Goal: Information Seeking & Learning: Learn about a topic

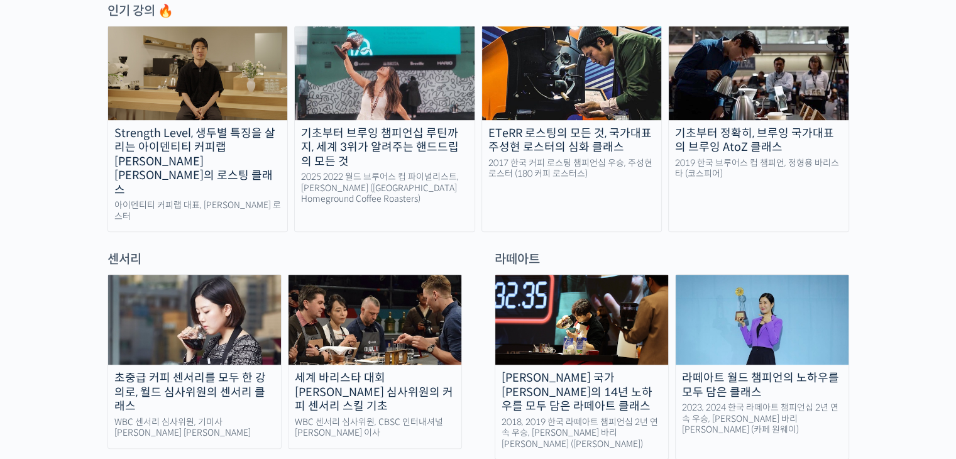
scroll to position [628, 0]
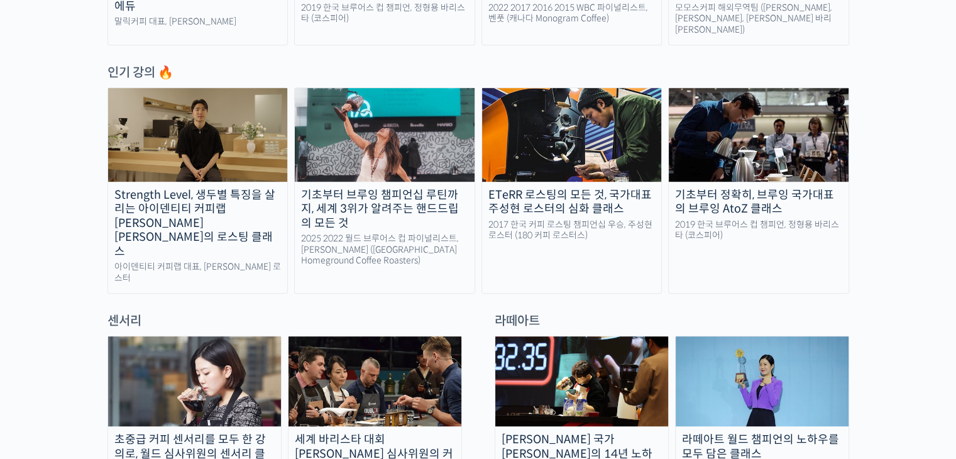
click at [193, 202] on div "Strength Level, 생두별 특징을 살리는 아이덴티티 커피랩 [PERSON_NAME] [PERSON_NAME]의 로스팅 클래스" at bounding box center [198, 223] width 180 height 71
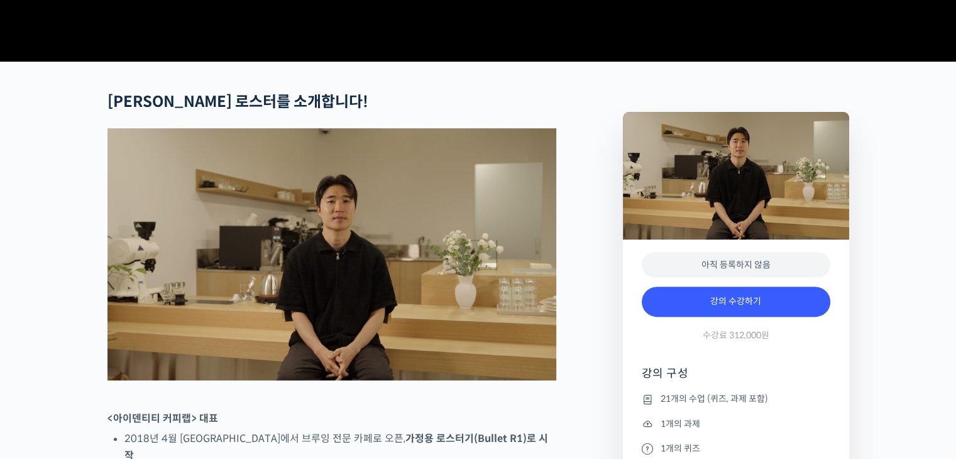
scroll to position [377, 0]
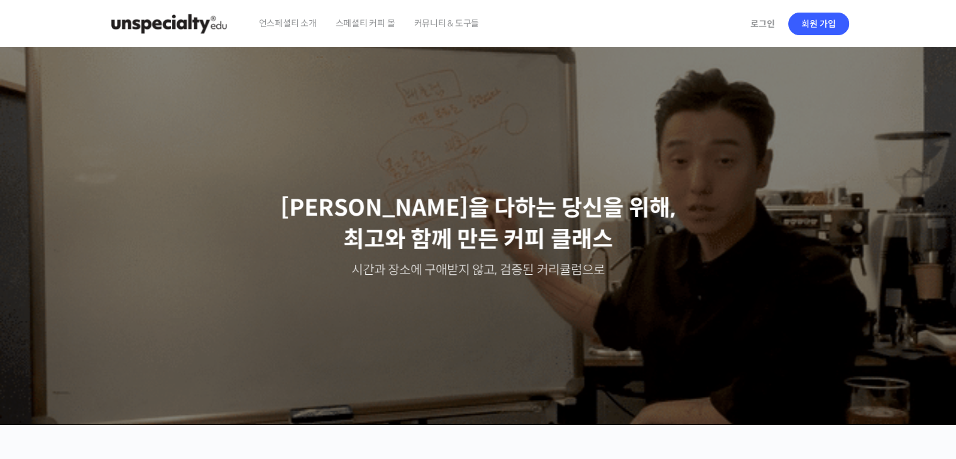
click at [263, 21] on span "언스페셜티 소개" at bounding box center [288, 23] width 58 height 48
